Goal: Information Seeking & Learning: Check status

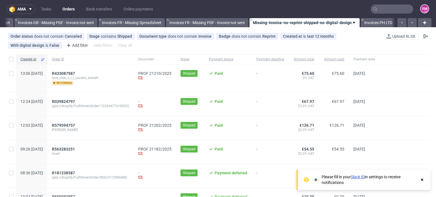
scroll to position [0, 807]
click at [389, 11] on input "text" at bounding box center [391, 9] width 43 height 9
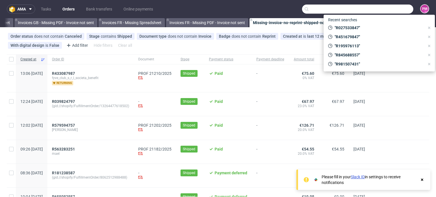
paste input "R028609249"
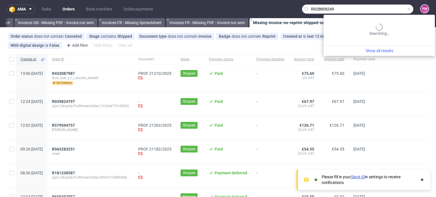
type input "R028609249"
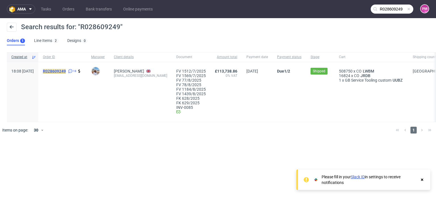
click at [66, 70] on mark "R028609249" at bounding box center [54, 71] width 23 height 5
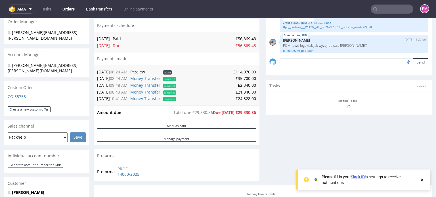
scroll to position [436, 0]
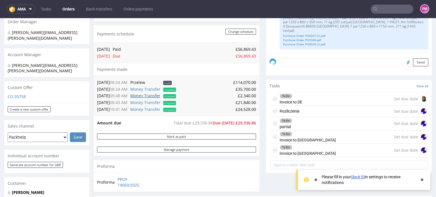
click at [140, 96] on link "Money Transfer" at bounding box center [145, 95] width 30 height 5
click at [143, 103] on link "Money Transfer" at bounding box center [145, 102] width 30 height 5
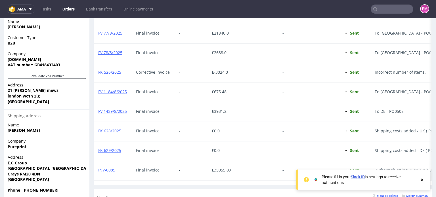
scroll to position [397, 0]
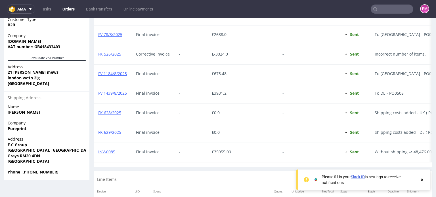
click at [421, 180] on use at bounding box center [422, 180] width 2 height 2
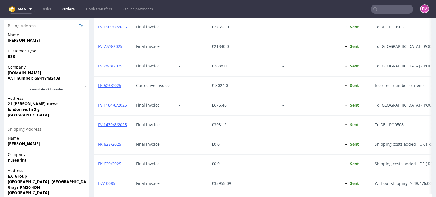
scroll to position [369, 0]
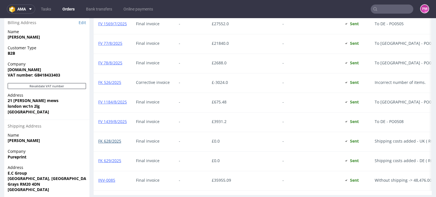
click at [116, 141] on link "FK 628/2025" at bounding box center [109, 140] width 23 height 5
click at [115, 161] on link "FK 629/2025" at bounding box center [109, 160] width 23 height 5
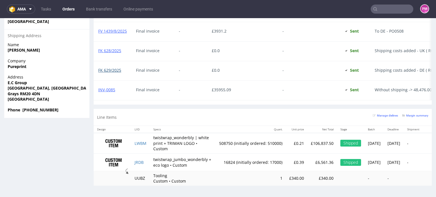
scroll to position [469, 0]
click at [379, 11] on input "text" at bounding box center [391, 9] width 43 height 9
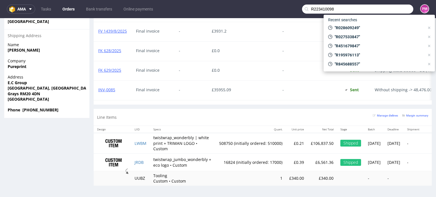
type input "R223410098"
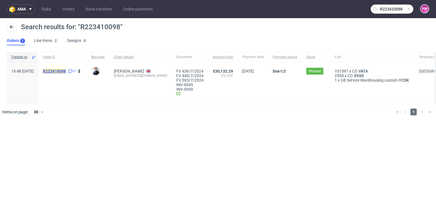
click at [66, 71] on mark "R223410098" at bounding box center [54, 71] width 23 height 5
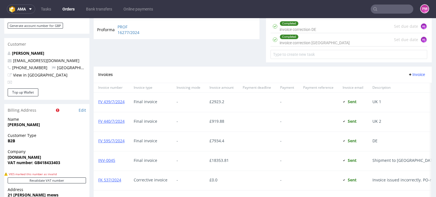
scroll to position [340, 0]
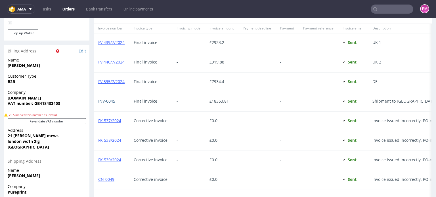
click at [107, 99] on link "INV-0045" at bounding box center [106, 100] width 17 height 5
